Goal: Find specific page/section: Find specific page/section

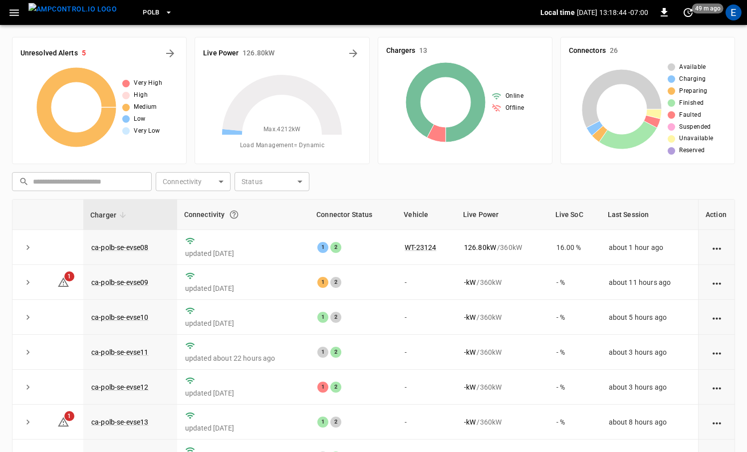
scroll to position [95, 0]
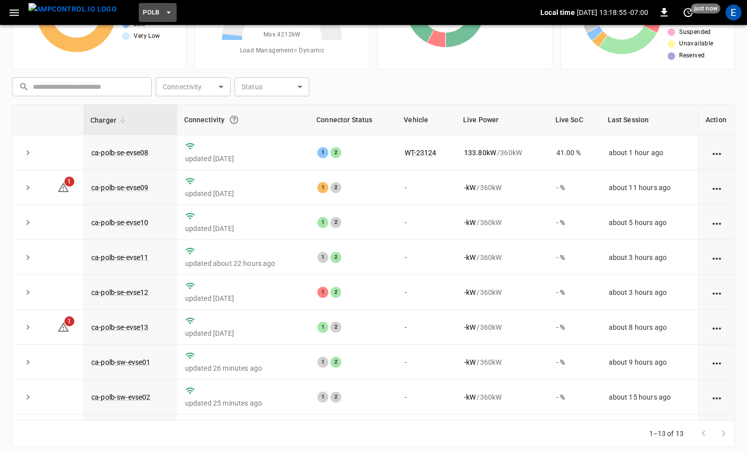
click at [146, 19] on button "PoLB" at bounding box center [158, 12] width 38 height 19
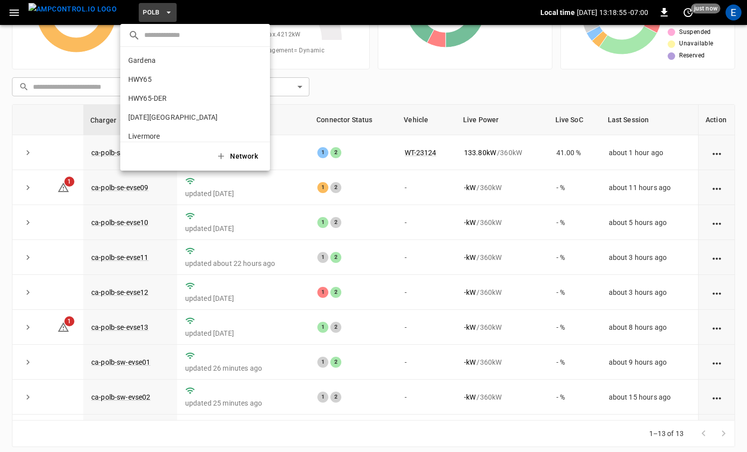
scroll to position [84, 0]
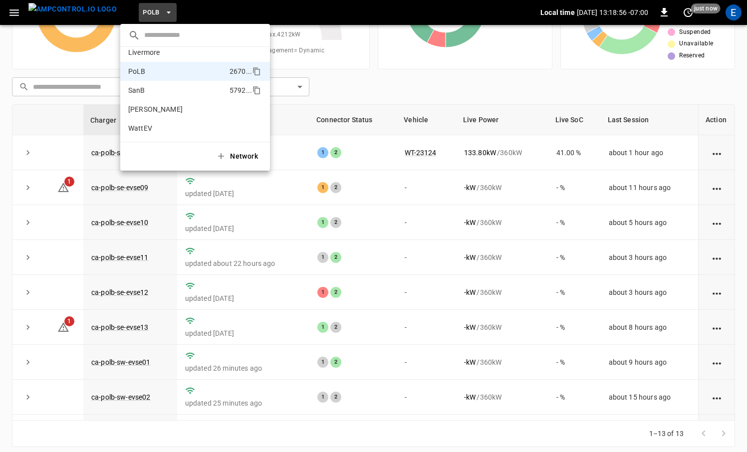
click at [163, 85] on p "SanB" at bounding box center [176, 90] width 97 height 10
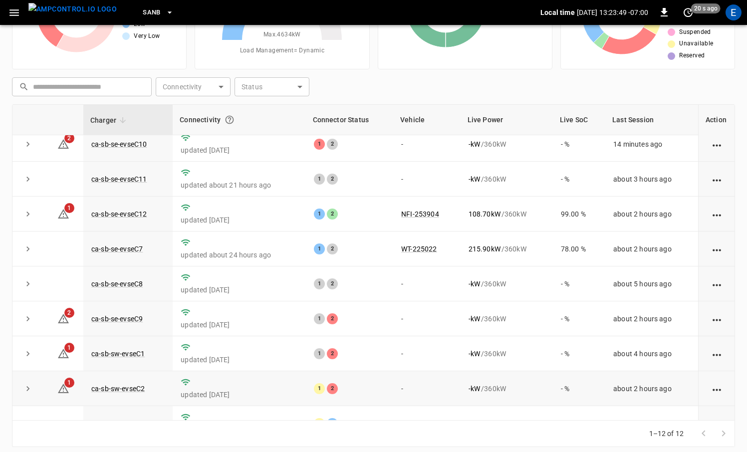
scroll to position [0, 0]
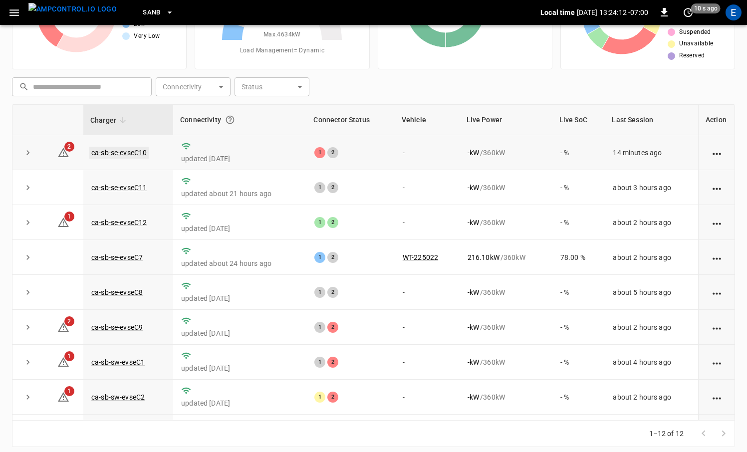
click at [144, 156] on link "ca-sb-se-evseC10" at bounding box center [118, 153] width 59 height 12
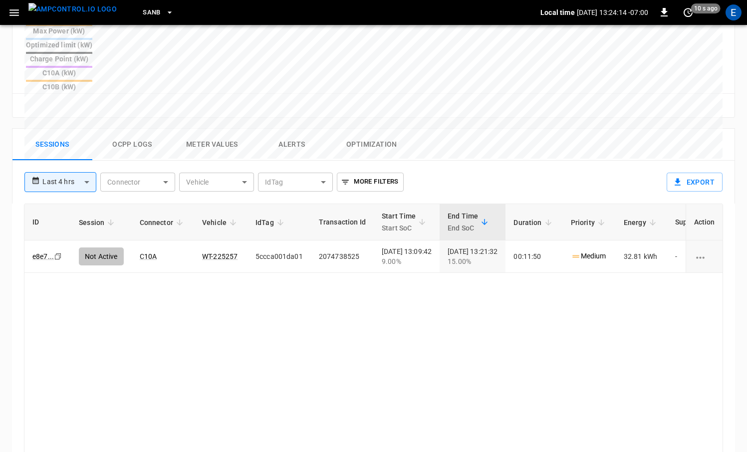
scroll to position [435, 0]
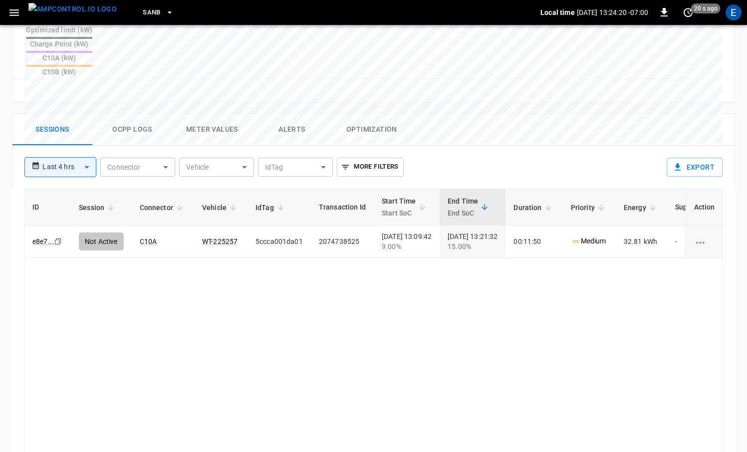
click at [85, 22] on button "menu" at bounding box center [72, 12] width 96 height 25
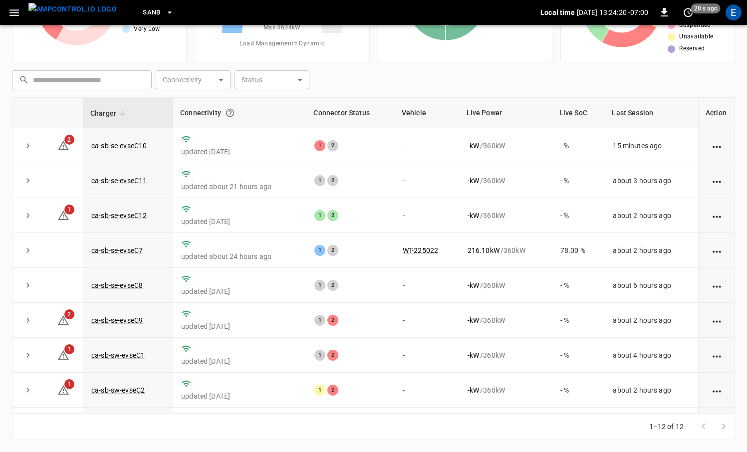
scroll to position [102, 0]
click at [138, 145] on link "ca-sb-se-evseC10" at bounding box center [118, 146] width 59 height 12
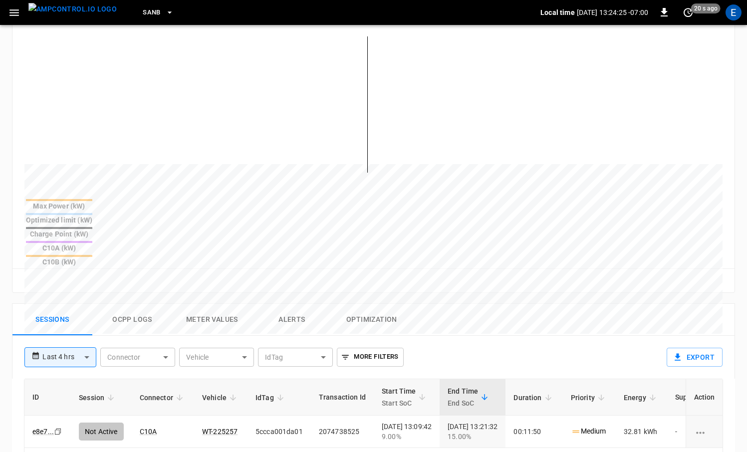
scroll to position [344, 0]
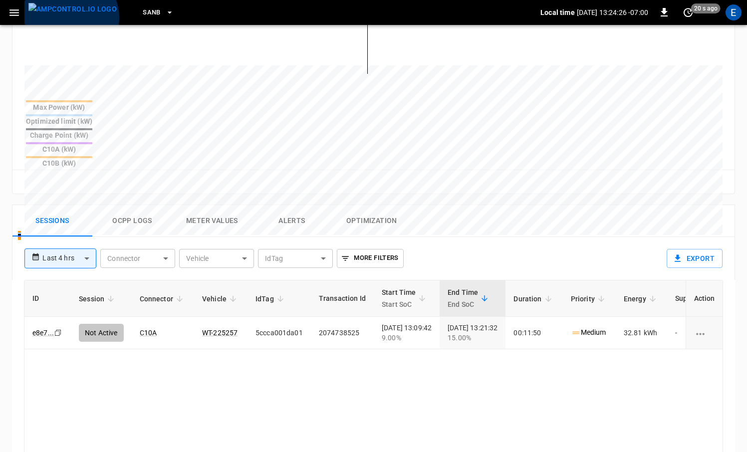
click at [70, 15] on img "menu" at bounding box center [72, 9] width 88 height 12
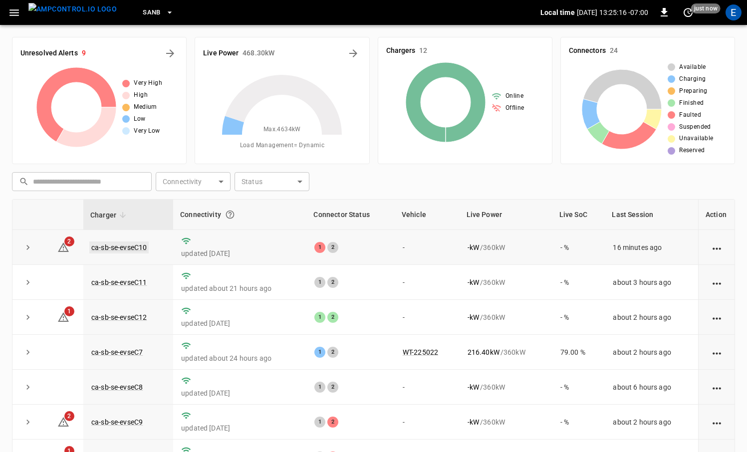
click at [133, 247] on link "ca-sb-se-evseC10" at bounding box center [118, 247] width 59 height 12
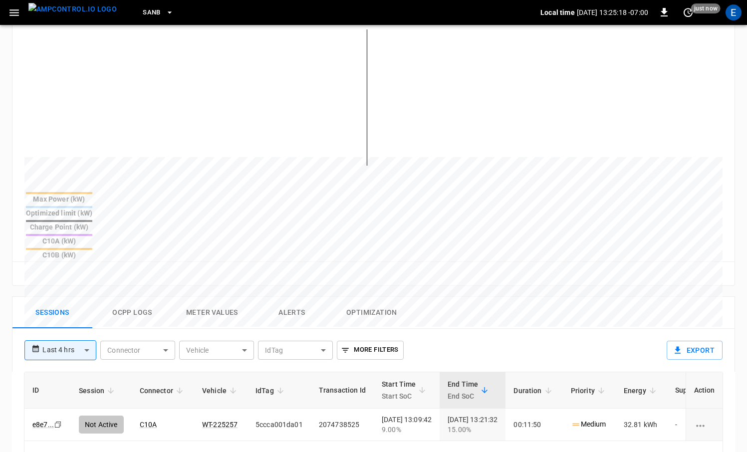
scroll to position [253, 0]
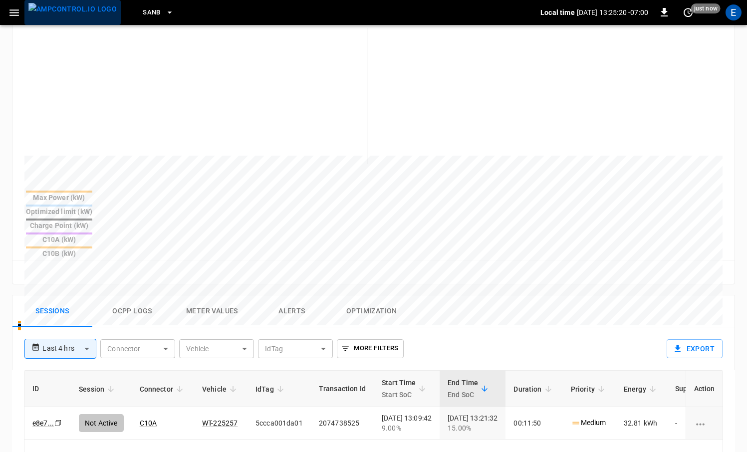
click at [77, 13] on img "menu" at bounding box center [72, 9] width 88 height 12
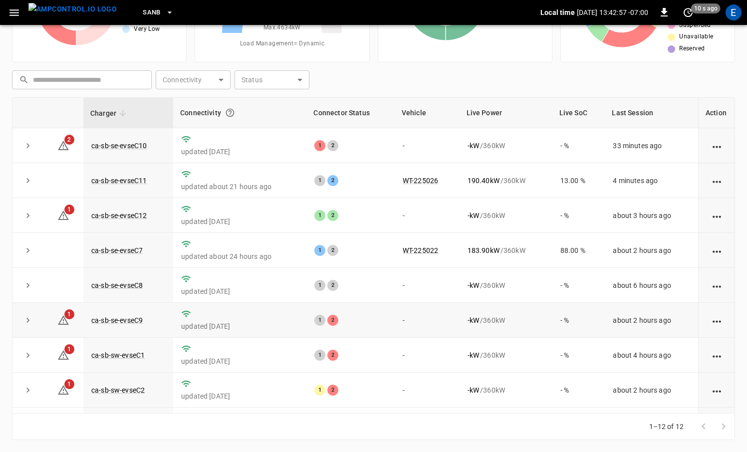
click at [138, 314] on td "ca-sb-se-evseC9" at bounding box center [128, 320] width 90 height 35
click at [137, 317] on link "ca-sb-se-evseC9" at bounding box center [116, 320] width 55 height 12
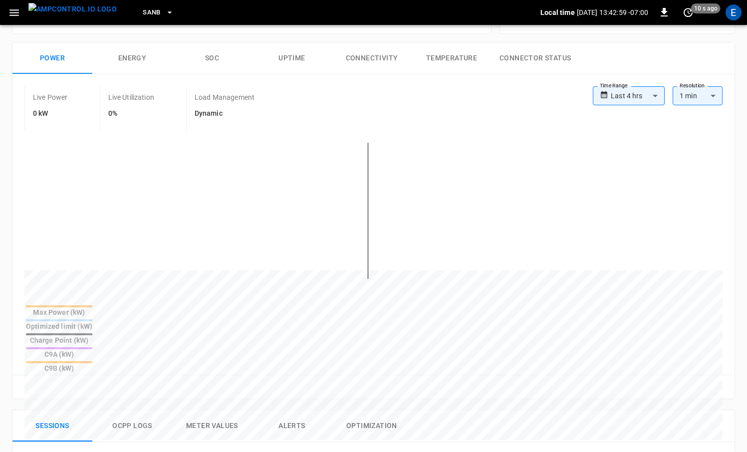
scroll to position [411, 0]
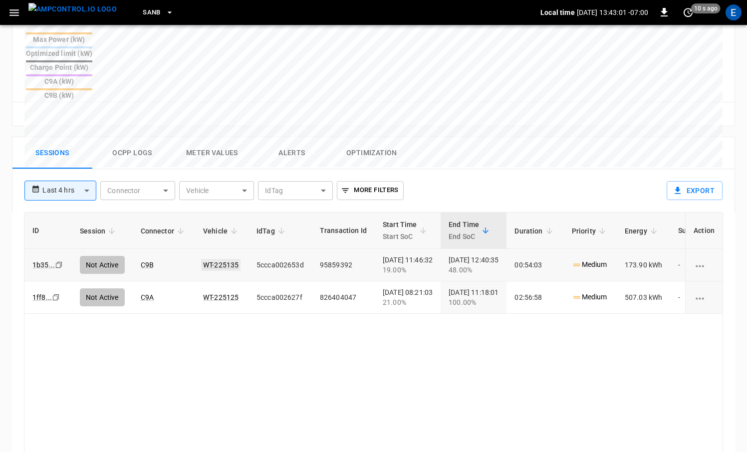
click at [219, 259] on link "WT-225135" at bounding box center [220, 265] width 39 height 12
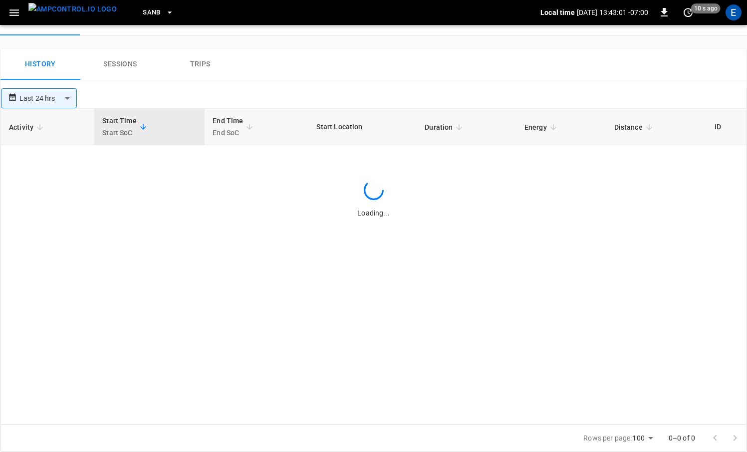
scroll to position [411, 0]
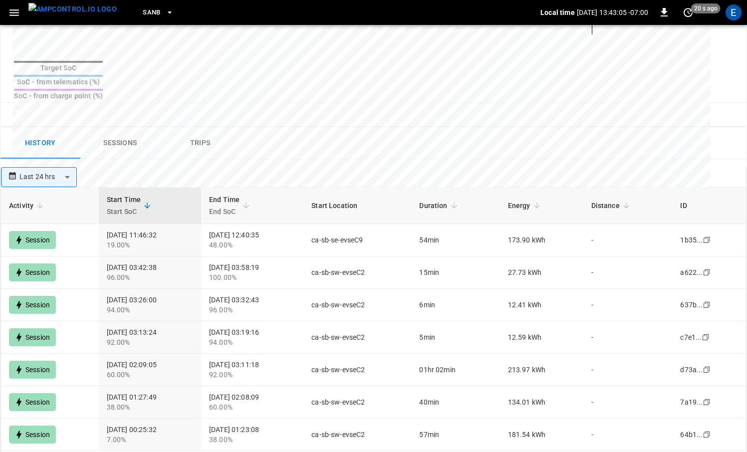
click at [55, 5] on img "menu" at bounding box center [72, 9] width 88 height 12
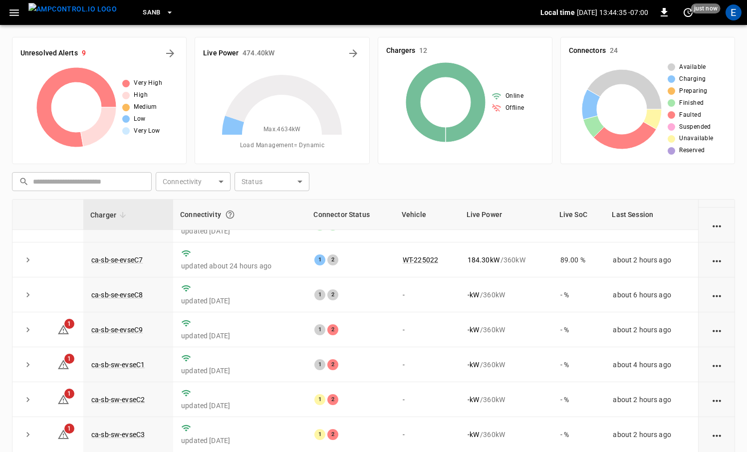
scroll to position [134, 0]
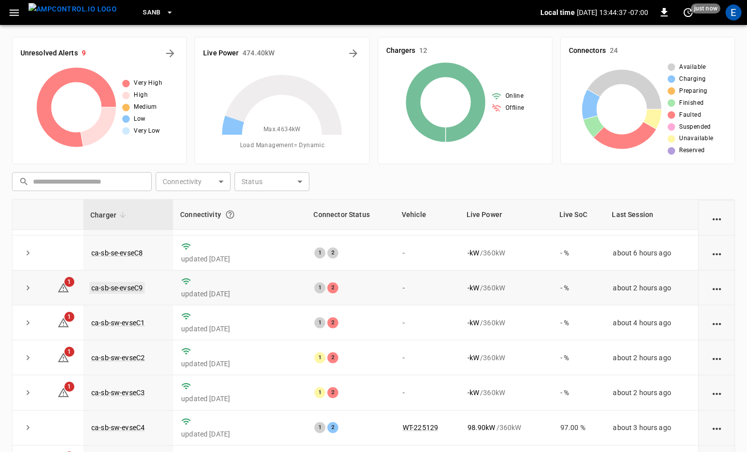
click at [141, 289] on link "ca-sb-se-evseC9" at bounding box center [116, 288] width 55 height 12
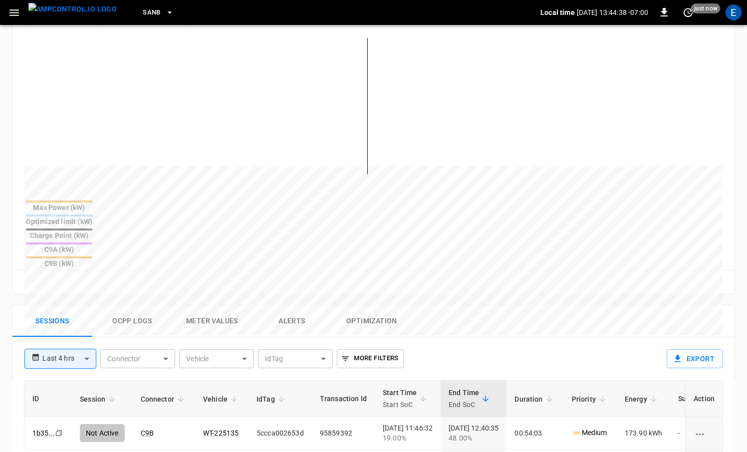
scroll to position [342, 0]
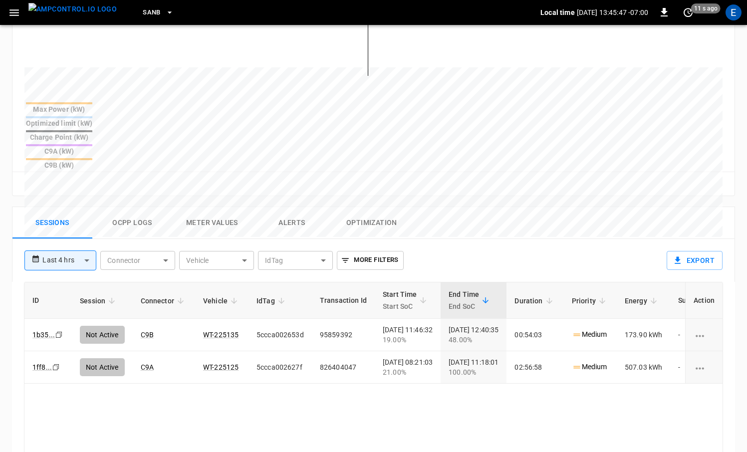
click at [64, 15] on img "menu" at bounding box center [72, 9] width 88 height 12
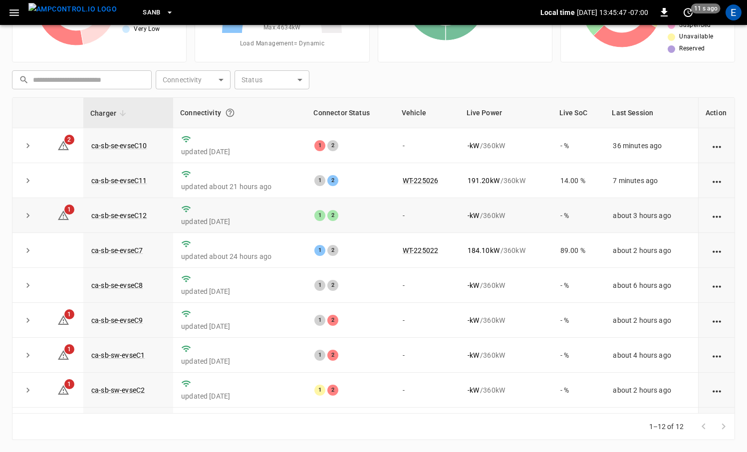
scroll to position [102, 0]
click at [138, 154] on td "ca-sb-se-evseC10" at bounding box center [128, 145] width 90 height 35
click at [138, 146] on link "ca-sb-se-evseC10" at bounding box center [118, 146] width 59 height 12
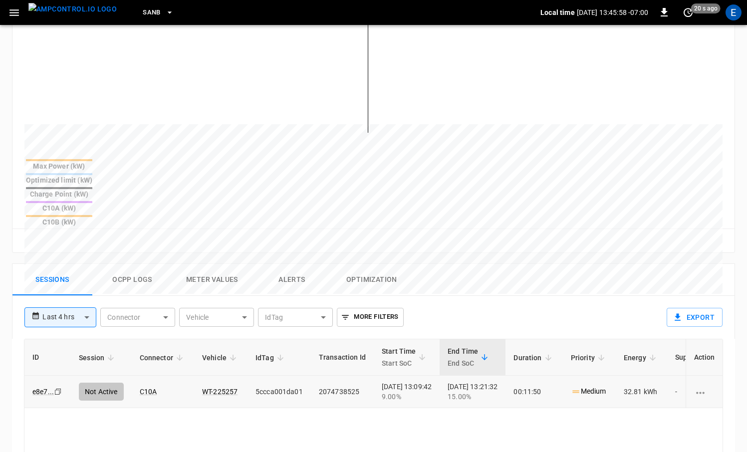
scroll to position [361, 0]
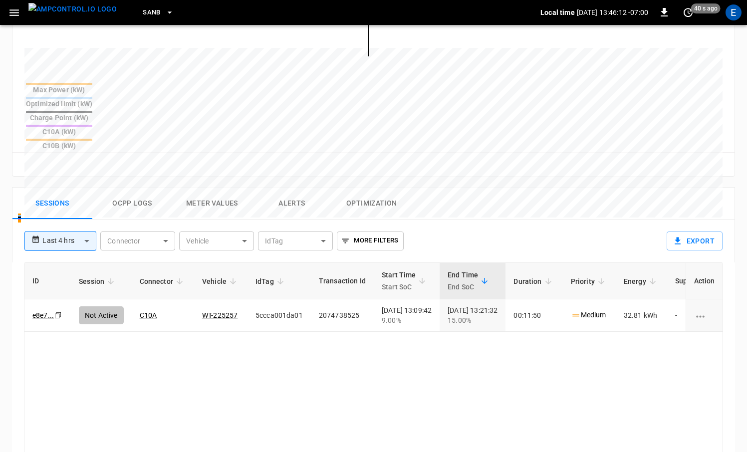
click at [73, 15] on img "menu" at bounding box center [72, 9] width 88 height 12
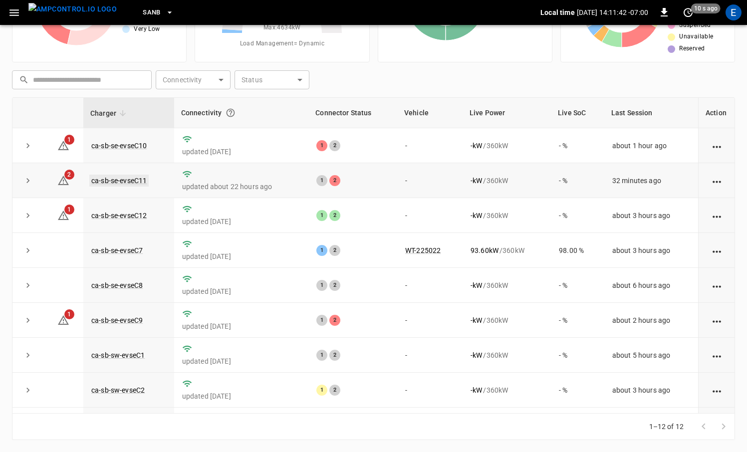
click at [139, 178] on link "ca-sb-se-evseC11" at bounding box center [118, 181] width 59 height 12
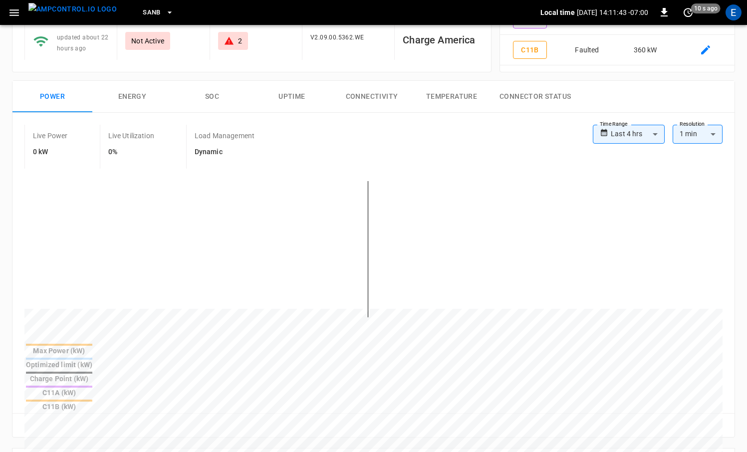
scroll to position [406, 0]
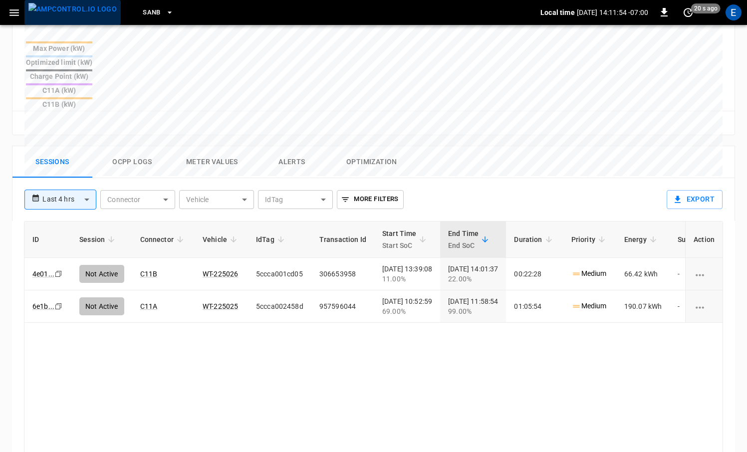
click at [90, 14] on img "menu" at bounding box center [72, 9] width 88 height 12
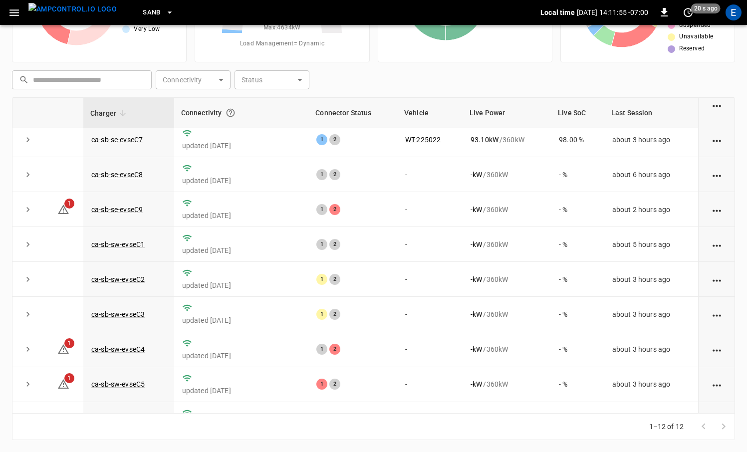
scroll to position [134, 0]
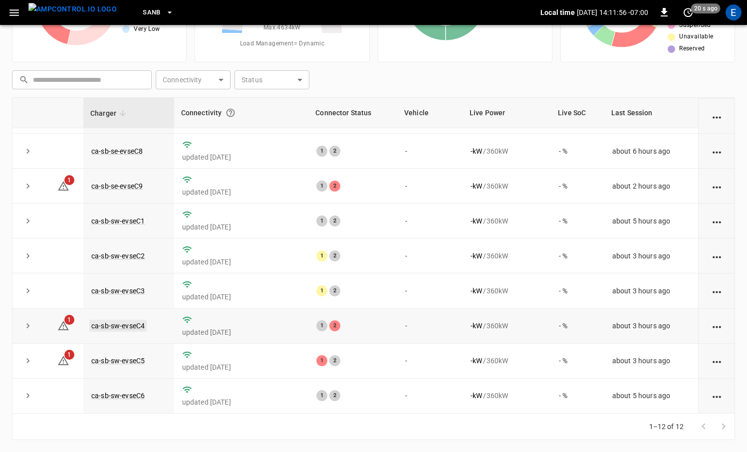
click at [124, 326] on link "ca-sb-sw-evseC4" at bounding box center [117, 326] width 57 height 12
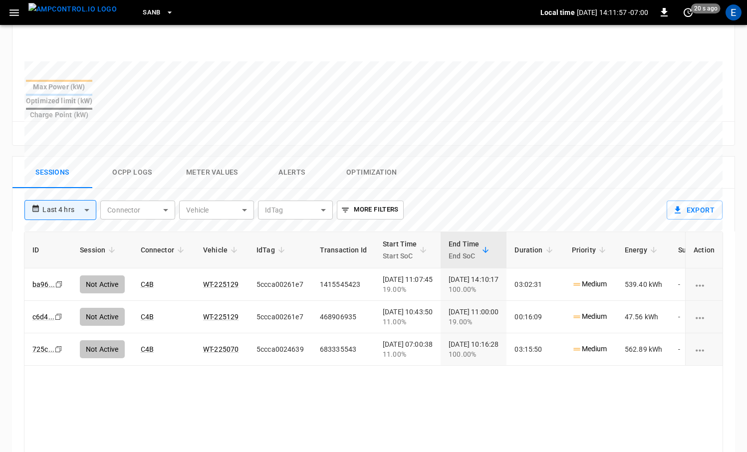
scroll to position [376, 0]
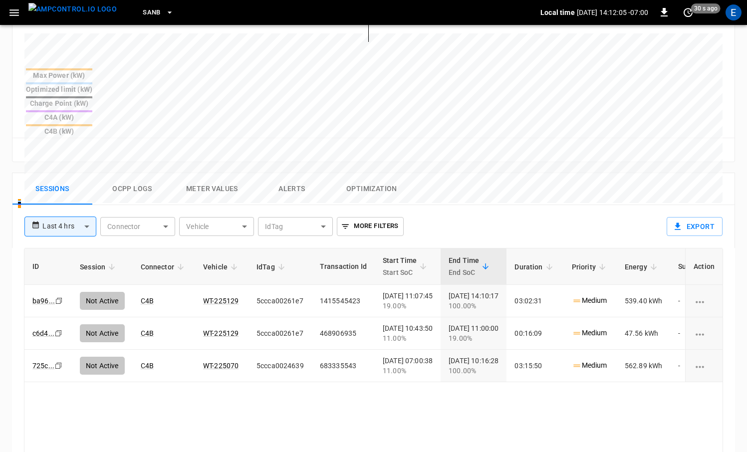
click at [91, 15] on img "menu" at bounding box center [72, 9] width 88 height 12
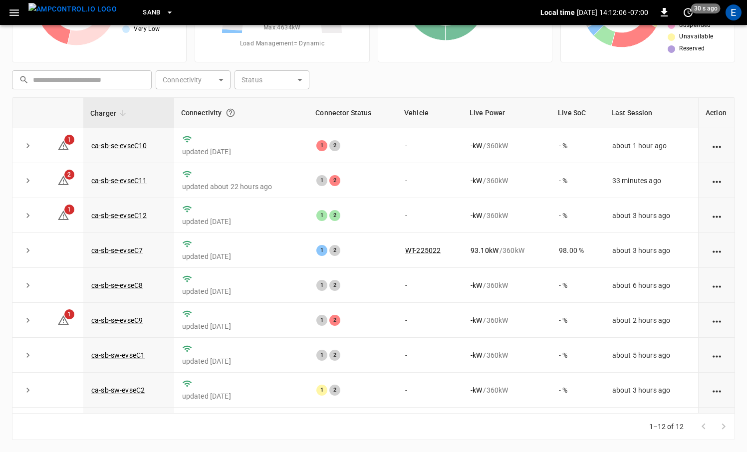
scroll to position [102, 0]
click at [140, 182] on link "ca-sb-se-evseC11" at bounding box center [118, 181] width 59 height 12
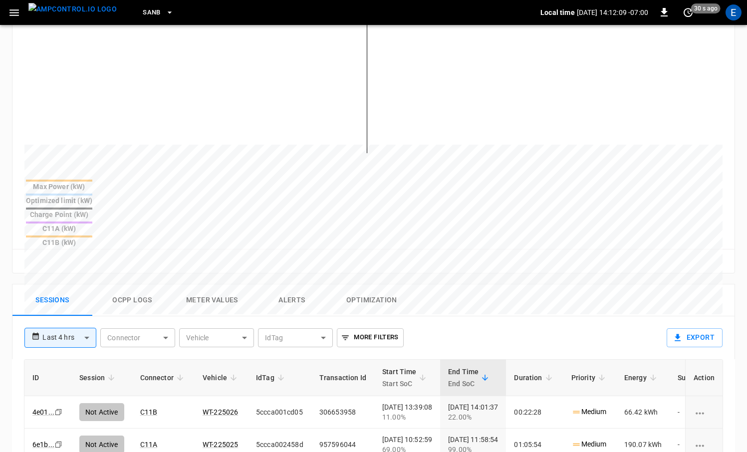
scroll to position [269, 0]
click at [78, 15] on img "menu" at bounding box center [72, 9] width 88 height 12
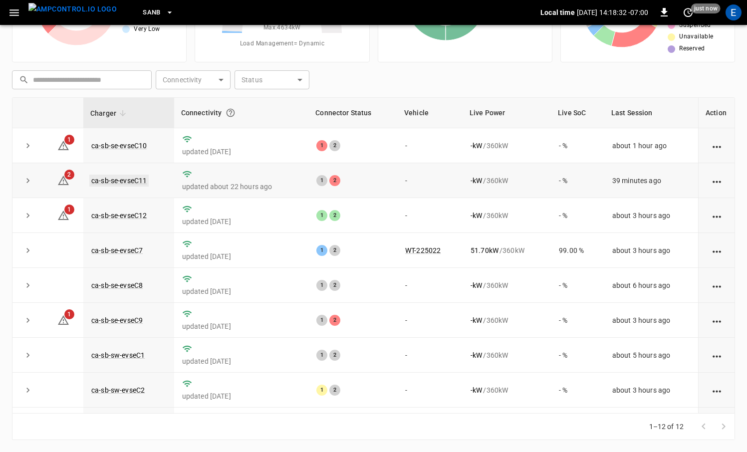
click at [114, 181] on link "ca-sb-se-evseC11" at bounding box center [118, 181] width 59 height 12
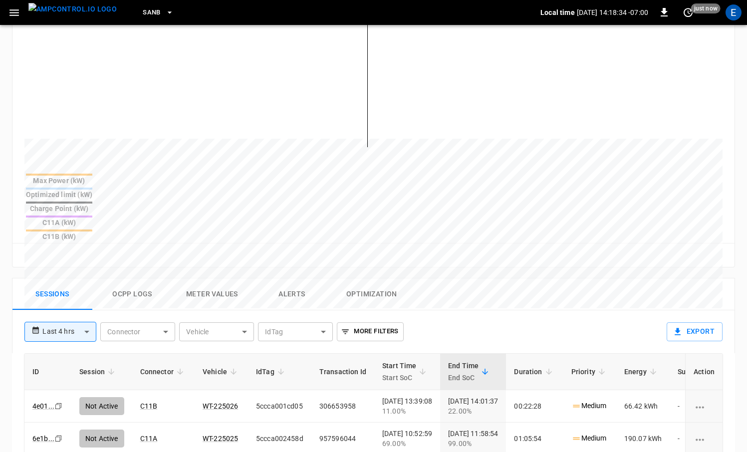
scroll to position [277, 0]
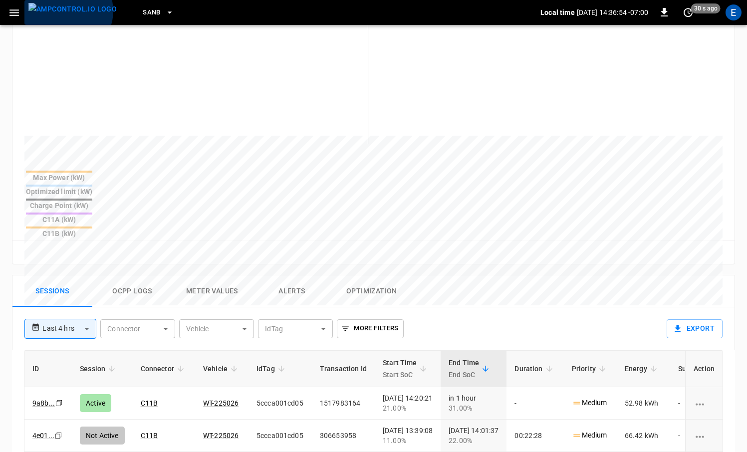
click at [67, 11] on img "menu" at bounding box center [72, 9] width 88 height 12
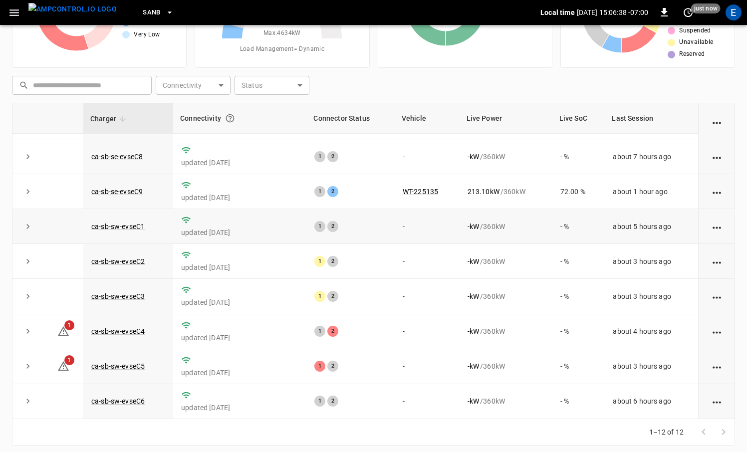
scroll to position [97, 0]
